Goal: Information Seeking & Learning: Find specific fact

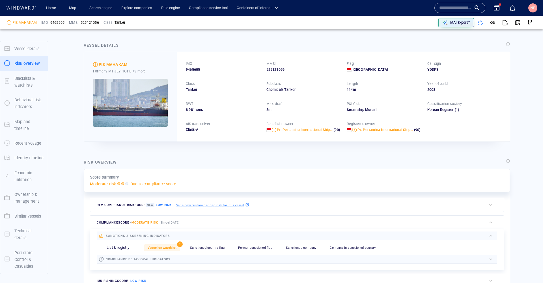
scroll to position [185, 0]
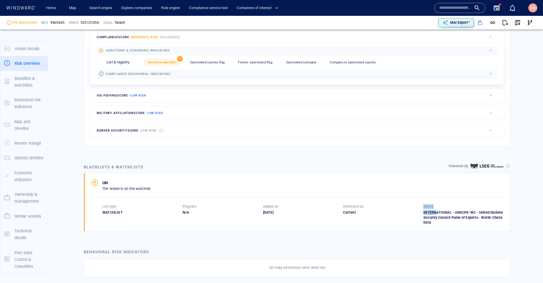
drag, startPoint x: 420, startPoint y: 209, endPoint x: 432, endPoint y: 209, distance: 12.2
click at [432, 209] on div "List type WATCHLIST Program N/A Added on [DATE] Removed on Current Notes INTERN…" at bounding box center [302, 214] width 401 height 21
click at [446, 210] on div "INTERNATIONAL - UNSCPE-WC - United Nations Security Council Panel of Experts - …" at bounding box center [463, 217] width 80 height 15
drag, startPoint x: 420, startPoint y: 209, endPoint x: 432, endPoint y: 209, distance: 12.7
click at [432, 209] on div "List type WATCHLIST Program N/A Added on [DATE] Removed on Current Notes INTERN…" at bounding box center [302, 214] width 401 height 21
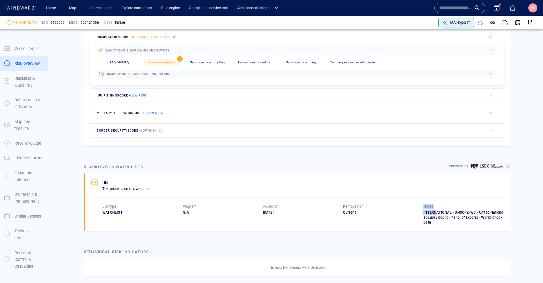
click at [453, 206] on div "Notes" at bounding box center [463, 206] width 83 height 7
click at [462, 22] on p "MAI Expert™" at bounding box center [460, 22] width 20 height 5
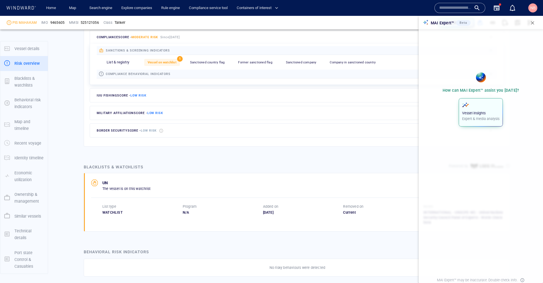
click at [484, 111] on p "Vessel insights" at bounding box center [480, 113] width 37 height 5
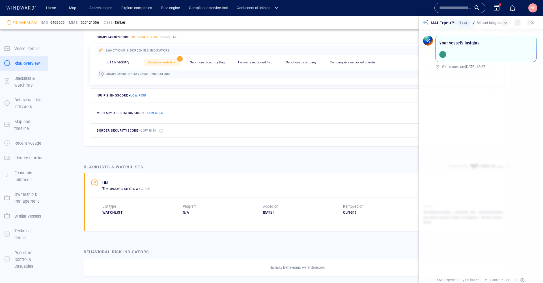
scroll to position [0, 0]
click at [501, 23] on p "Vessel insights" at bounding box center [489, 22] width 24 height 5
click at [503, 23] on div "Vessel insights" at bounding box center [492, 22] width 31 height 5
click at [506, 23] on div "Vessel insights" at bounding box center [492, 22] width 31 height 5
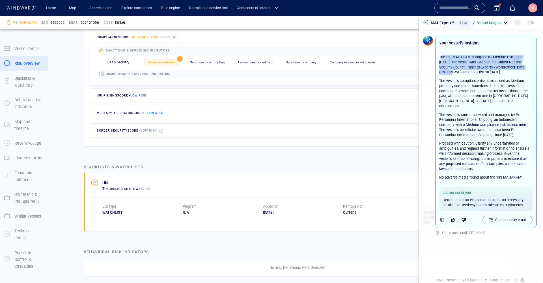
drag, startPoint x: 440, startPoint y: 57, endPoint x: 457, endPoint y: 72, distance: 22.1
click at [457, 72] on p "The PIS MAHAKAM is flagged as Medium risk since [DATE]. The vessel was listed o…" at bounding box center [485, 65] width 93 height 20
click at [444, 61] on p "The PIS MAHAKAM is flagged as Medium risk since [DATE]. The vessel was listed o…" at bounding box center [485, 65] width 93 height 20
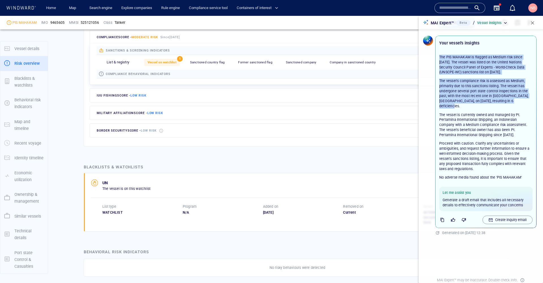
drag, startPoint x: 441, startPoint y: 58, endPoint x: 497, endPoint y: 107, distance: 74.5
click at [497, 107] on div "The PIS MAHAKAM is flagged as Medium risk since [DATE]. The vessel was listed o…" at bounding box center [485, 113] width 93 height 117
copy div "The PIS MAHAKAM is flagged as Medium risk since [DATE]. The vessel was listed o…"
